Goal: Information Seeking & Learning: Find contact information

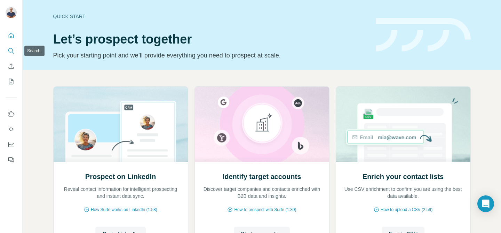
click at [10, 49] on icon "Search" at bounding box center [11, 50] width 7 height 7
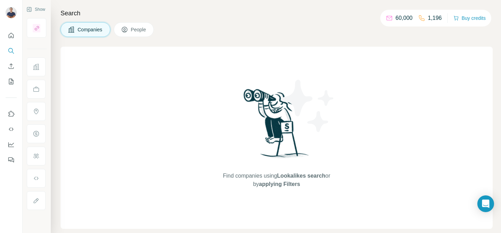
click at [134, 29] on span "People" at bounding box center [139, 29] width 16 height 7
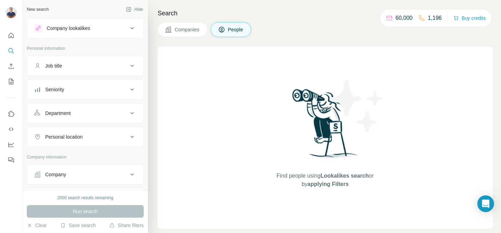
click at [226, 34] on button "People" at bounding box center [231, 29] width 40 height 15
click at [104, 65] on div "Job title" at bounding box center [81, 65] width 94 height 7
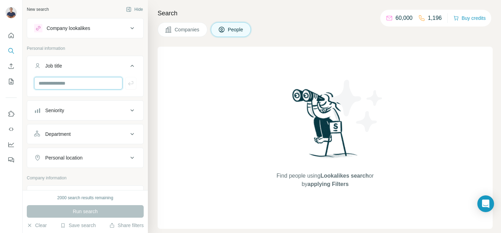
click at [76, 82] on input "text" at bounding box center [78, 83] width 88 height 13
click at [75, 81] on input "text" at bounding box center [78, 83] width 88 height 13
type input "*"
type input "***"
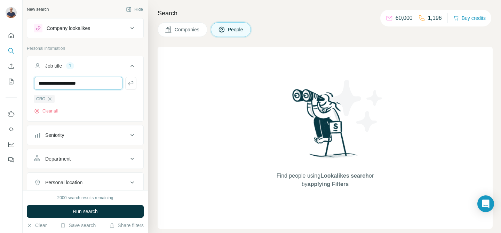
type input "**********"
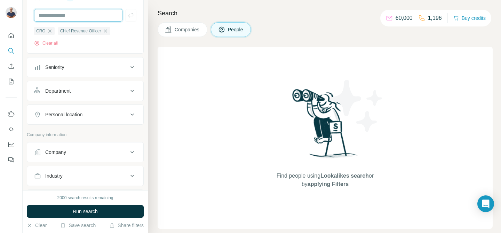
scroll to position [69, 0]
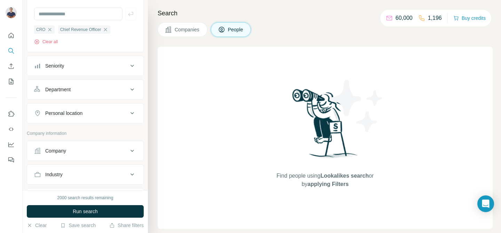
click at [90, 149] on div "Company" at bounding box center [81, 150] width 94 height 7
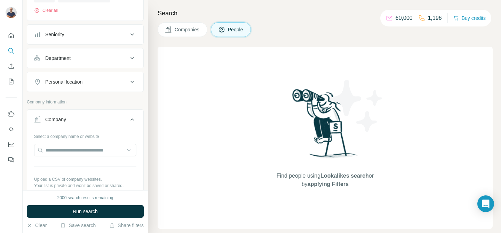
scroll to position [128, 0]
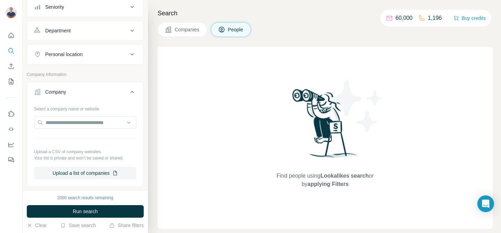
click at [128, 98] on button "Company" at bounding box center [85, 93] width 116 height 19
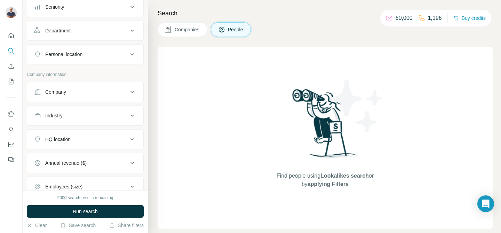
click at [97, 120] on button "Industry" at bounding box center [85, 115] width 116 height 17
click at [97, 131] on input at bounding box center [82, 133] width 86 height 8
click at [73, 183] on div "Ad Network" at bounding box center [85, 186] width 90 height 7
click at [70, 132] on input at bounding box center [82, 133] width 86 height 8
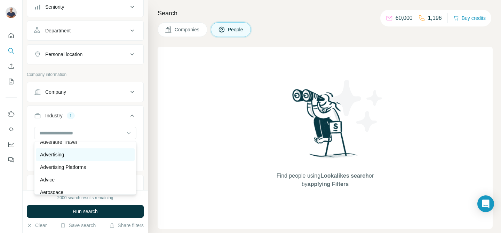
scroll to position [83, 0]
click at [86, 164] on p "Advertising Platforms" at bounding box center [63, 165] width 46 height 7
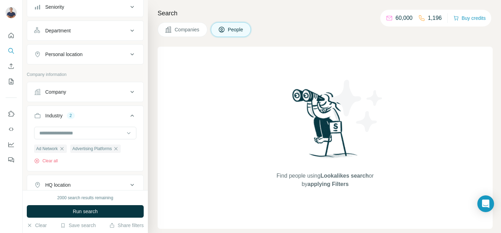
scroll to position [84, 0]
click at [98, 134] on input at bounding box center [82, 133] width 86 height 8
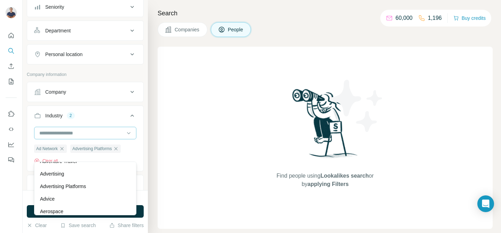
scroll to position [69, 0]
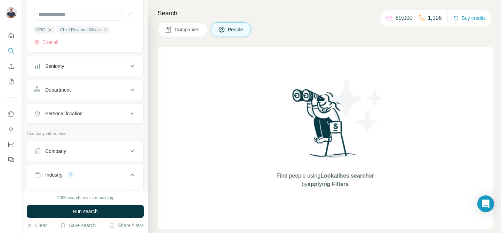
click at [98, 134] on p "Company information" at bounding box center [85, 133] width 117 height 6
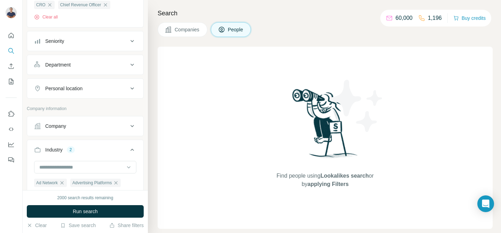
scroll to position [103, 0]
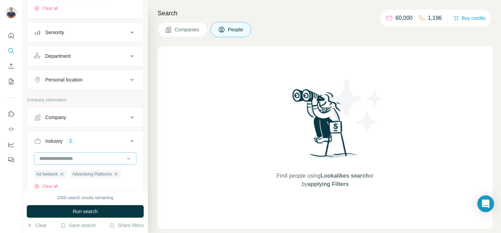
click at [79, 154] on input at bounding box center [82, 158] width 86 height 8
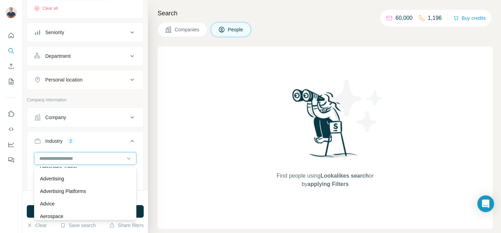
click at [48, 156] on input at bounding box center [82, 158] width 86 height 8
click at [47, 157] on input at bounding box center [82, 158] width 86 height 8
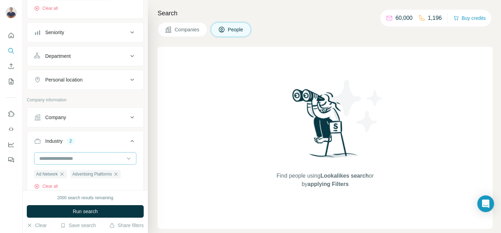
click at [47, 158] on input at bounding box center [82, 158] width 86 height 8
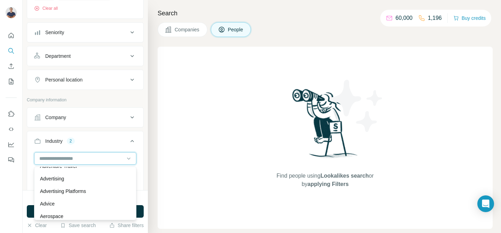
click at [47, 158] on input at bounding box center [82, 158] width 86 height 8
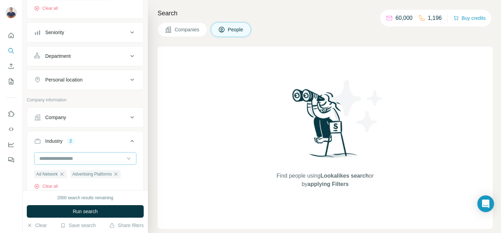
click at [46, 158] on input at bounding box center [82, 158] width 86 height 8
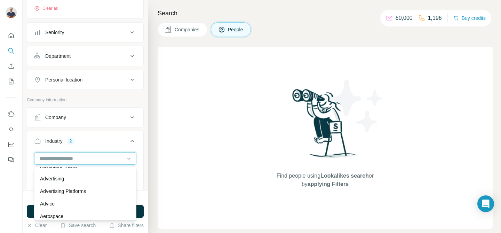
click at [39, 157] on input at bounding box center [82, 158] width 86 height 8
click at [38, 157] on div at bounding box center [85, 158] width 102 height 13
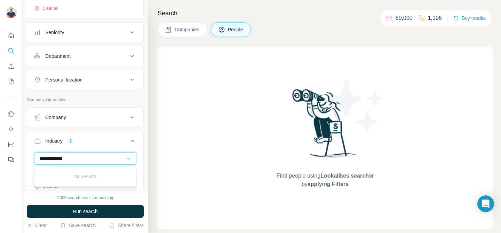
scroll to position [0, 0]
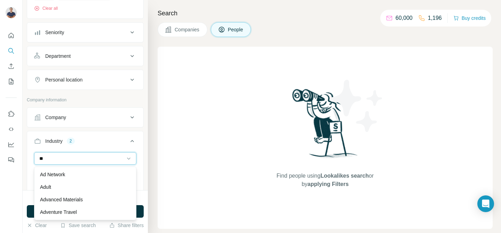
type input "*"
click at [98, 137] on button "Industry 2" at bounding box center [85, 142] width 116 height 19
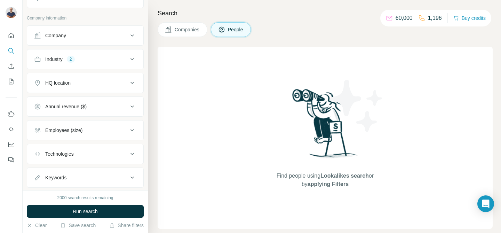
scroll to position [185, 0]
click at [128, 127] on div "Employees (size)" at bounding box center [81, 129] width 94 height 7
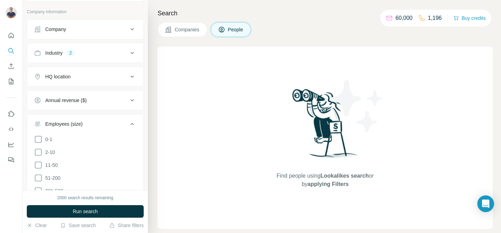
scroll to position [191, 0]
drag, startPoint x: 39, startPoint y: 164, endPoint x: 35, endPoint y: 169, distance: 7.0
click at [39, 164] on icon at bounding box center [38, 164] width 8 height 8
click at [37, 178] on icon at bounding box center [38, 177] width 8 height 8
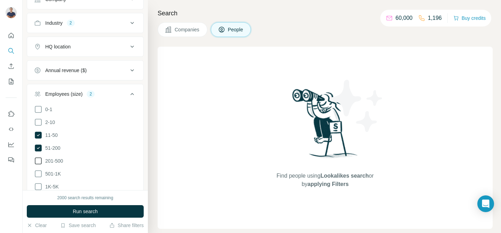
scroll to position [221, 0]
drag, startPoint x: 41, startPoint y: 160, endPoint x: 39, endPoint y: 167, distance: 7.2
click at [41, 160] on icon at bounding box center [38, 160] width 7 height 7
click at [39, 172] on icon at bounding box center [38, 173] width 8 height 8
drag, startPoint x: 38, startPoint y: 185, endPoint x: 41, endPoint y: 186, distance: 3.5
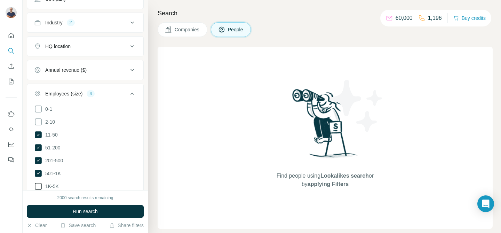
click at [38, 185] on icon at bounding box center [38, 186] width 8 height 8
click at [38, 186] on icon at bounding box center [38, 186] width 3 height 2
click at [38, 173] on icon at bounding box center [38, 173] width 7 height 7
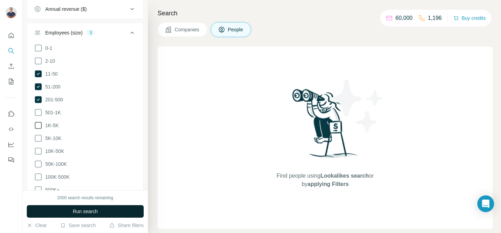
scroll to position [368, 0]
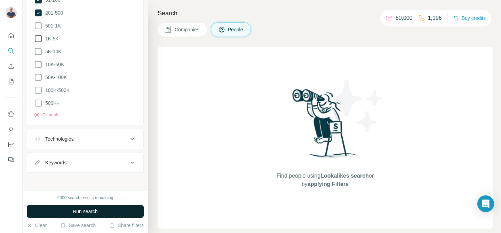
click at [89, 136] on div "Technologies" at bounding box center [81, 138] width 94 height 7
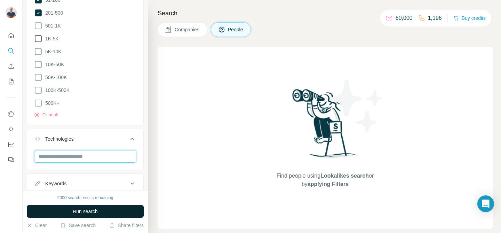
click at [104, 153] on input "text" at bounding box center [85, 156] width 102 height 13
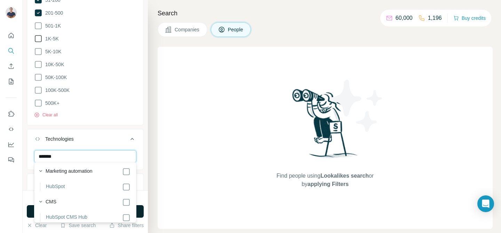
scroll to position [33, 0]
type input "*******"
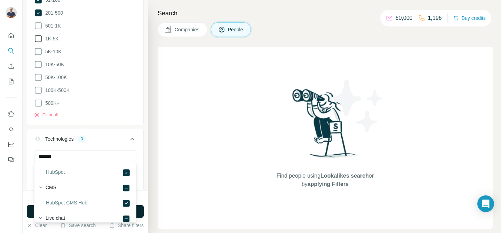
scroll to position [0, 0]
click at [132, 138] on icon at bounding box center [132, 139] width 8 height 8
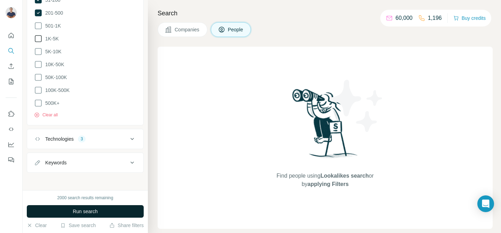
click at [116, 159] on div "Keywords" at bounding box center [81, 162] width 94 height 7
click at [92, 176] on input "text" at bounding box center [78, 180] width 88 height 13
click at [132, 160] on icon at bounding box center [132, 162] width 8 height 8
click at [93, 213] on span "Run search" at bounding box center [85, 211] width 25 height 7
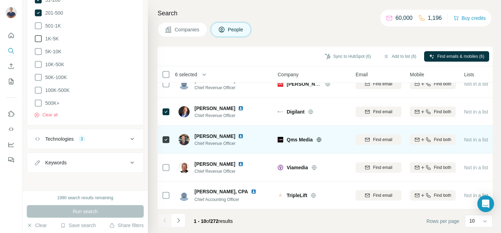
scroll to position [152, 0]
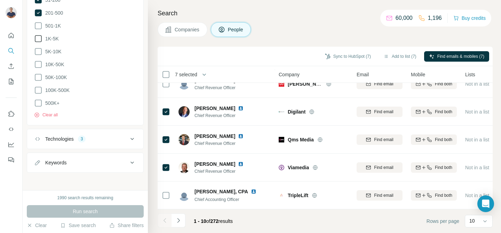
click at [182, 222] on button "Navigate to next page" at bounding box center [179, 220] width 14 height 14
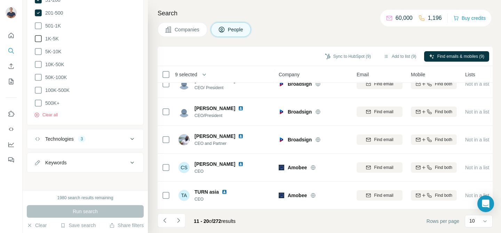
click at [183, 221] on button "Navigate to next page" at bounding box center [179, 220] width 14 height 14
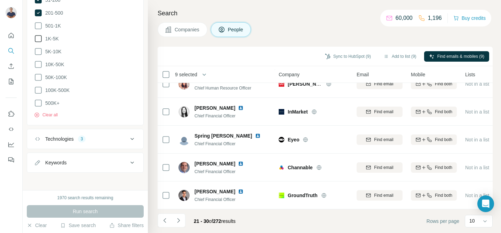
click at [181, 219] on icon "Navigate to next page" at bounding box center [178, 220] width 7 height 7
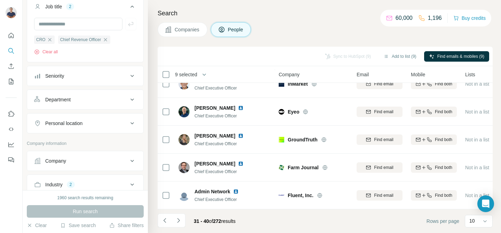
scroll to position [66, 0]
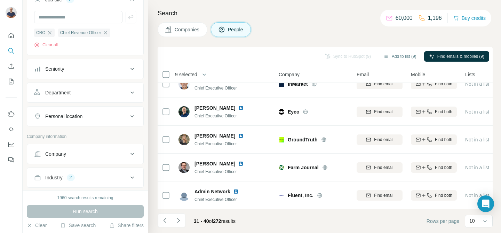
click at [111, 99] on button "Department" at bounding box center [85, 92] width 116 height 17
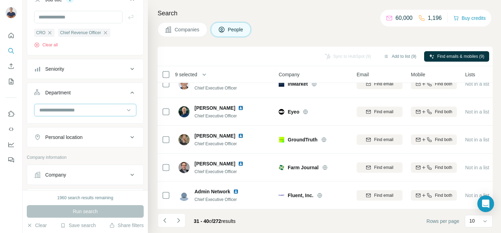
click at [86, 111] on input at bounding box center [82, 110] width 86 height 8
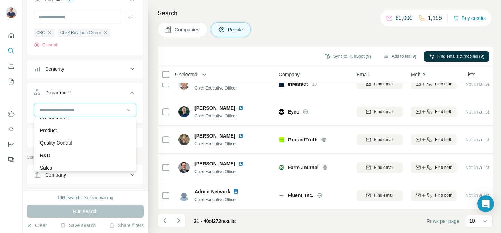
scroll to position [251, 0]
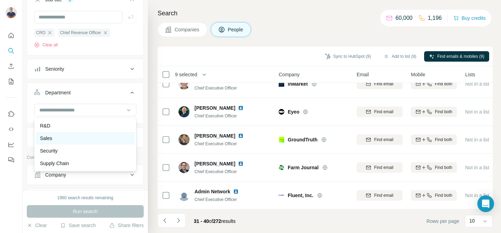
click at [90, 138] on div "Sales" at bounding box center [85, 138] width 90 height 7
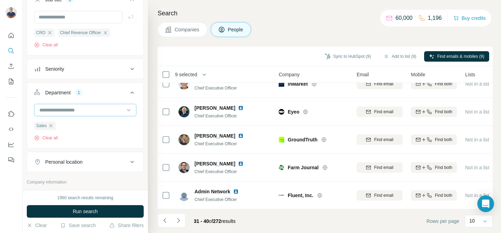
click at [100, 110] on input at bounding box center [82, 110] width 86 height 8
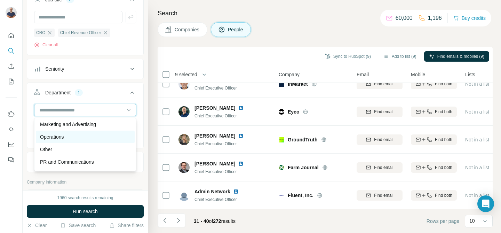
scroll to position [142, 0]
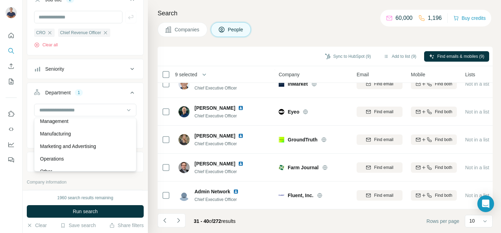
click at [92, 144] on p "Marketing and Advertising" at bounding box center [68, 146] width 56 height 7
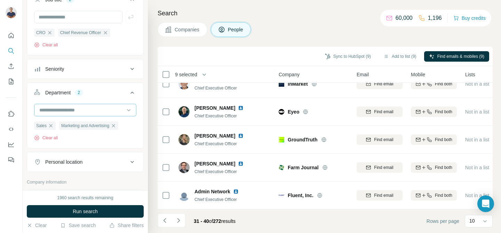
click at [93, 111] on input at bounding box center [82, 110] width 86 height 8
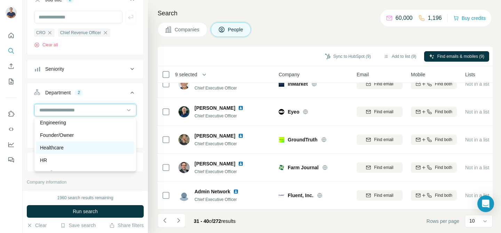
scroll to position [80, 0]
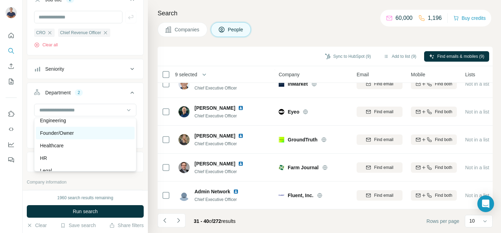
click at [102, 135] on div "Founder/Owner" at bounding box center [85, 132] width 90 height 7
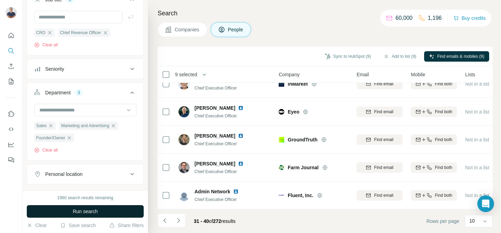
click at [96, 213] on span "Run search" at bounding box center [85, 211] width 25 height 7
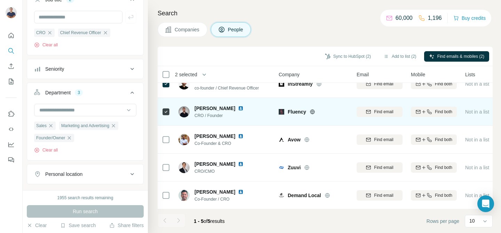
scroll to position [0, 0]
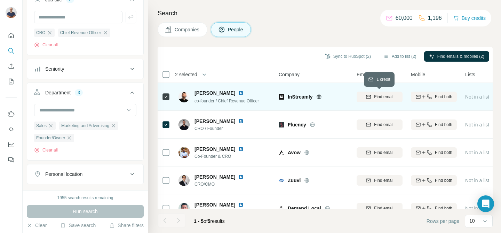
click at [376, 97] on span "Find email" at bounding box center [383, 97] width 19 height 6
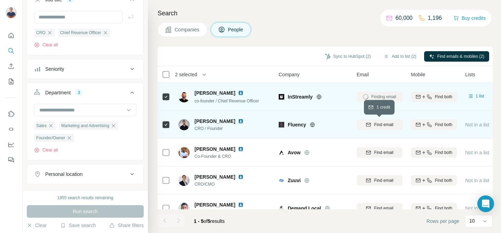
drag, startPoint x: 392, startPoint y: 126, endPoint x: 371, endPoint y: 132, distance: 22.0
click at [392, 126] on span "Find email" at bounding box center [383, 124] width 19 height 6
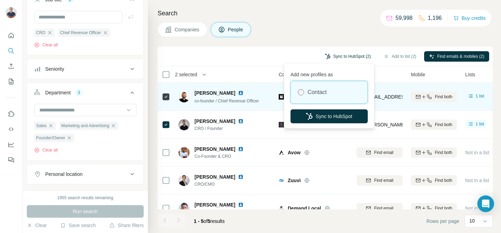
click at [338, 55] on button "Sync to HubSpot (2)" at bounding box center [348, 56] width 56 height 10
click at [324, 114] on button "Sync to HubSpot" at bounding box center [329, 116] width 77 height 14
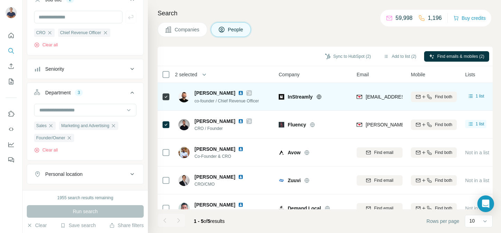
scroll to position [13, 0]
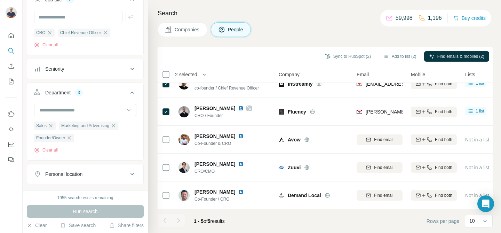
click at [72, 138] on icon "button" at bounding box center [69, 138] width 6 height 6
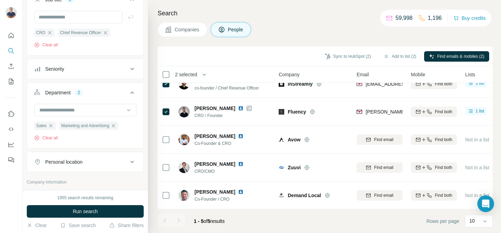
click at [108, 208] on button "Run search" at bounding box center [85, 211] width 117 height 13
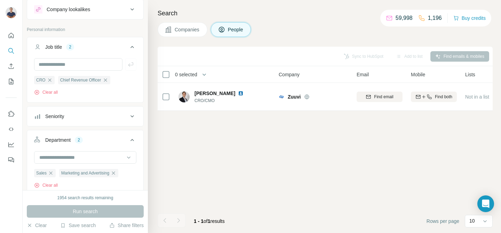
scroll to position [0, 0]
